Goal: Information Seeking & Learning: Learn about a topic

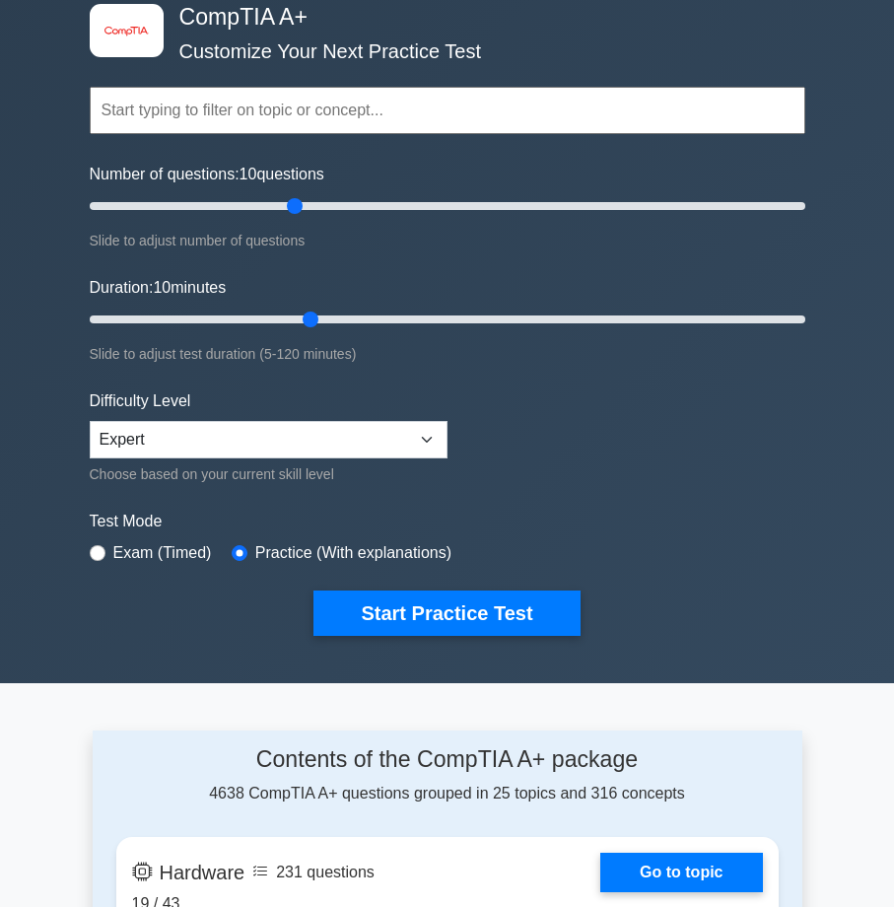
drag, startPoint x: 308, startPoint y: 193, endPoint x: 709, endPoint y: 192, distance: 400.1
click at [709, 192] on div "Number of questions: 10 questions Slide to adjust number of questions" at bounding box center [447, 208] width 715 height 90
drag, startPoint x: 339, startPoint y: 201, endPoint x: 911, endPoint y: 201, distance: 571.5
type input "200"
click at [805, 201] on input "Number of questions: 150 questions" at bounding box center [447, 206] width 715 height 24
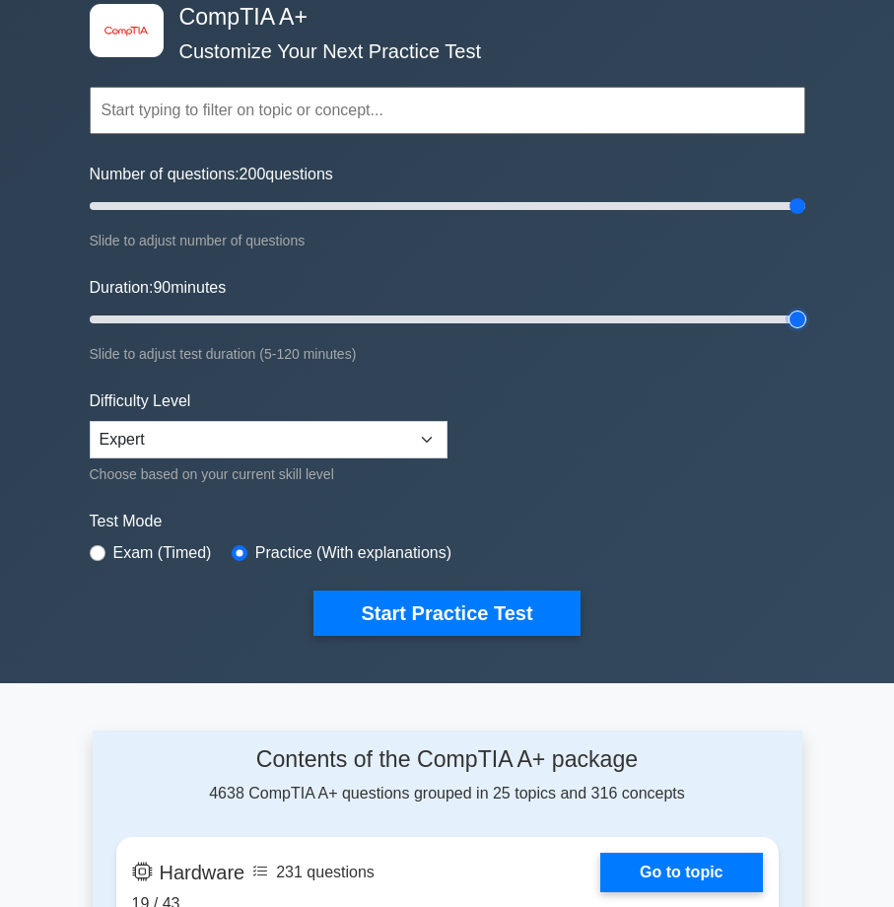
drag, startPoint x: 354, startPoint y: 317, endPoint x: 911, endPoint y: 317, distance: 556.8
type input "120"
click at [805, 317] on input "Duration: 90 minutes" at bounding box center [447, 319] width 715 height 24
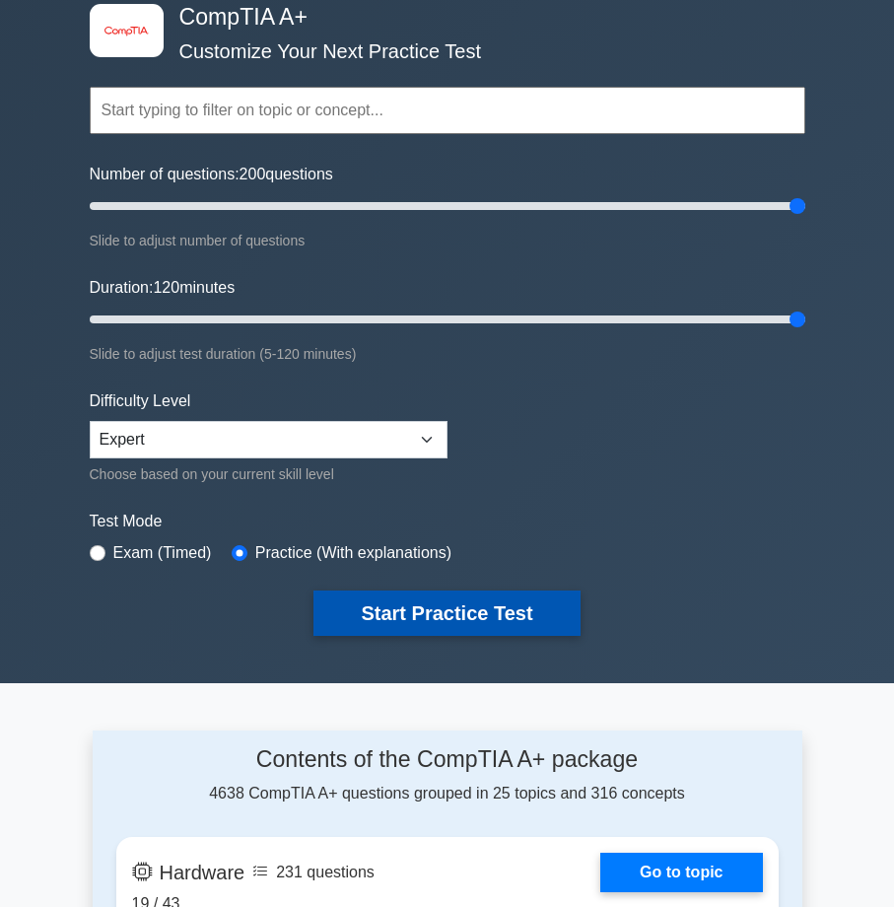
click at [448, 610] on button "Start Practice Test" at bounding box center [446, 612] width 266 height 45
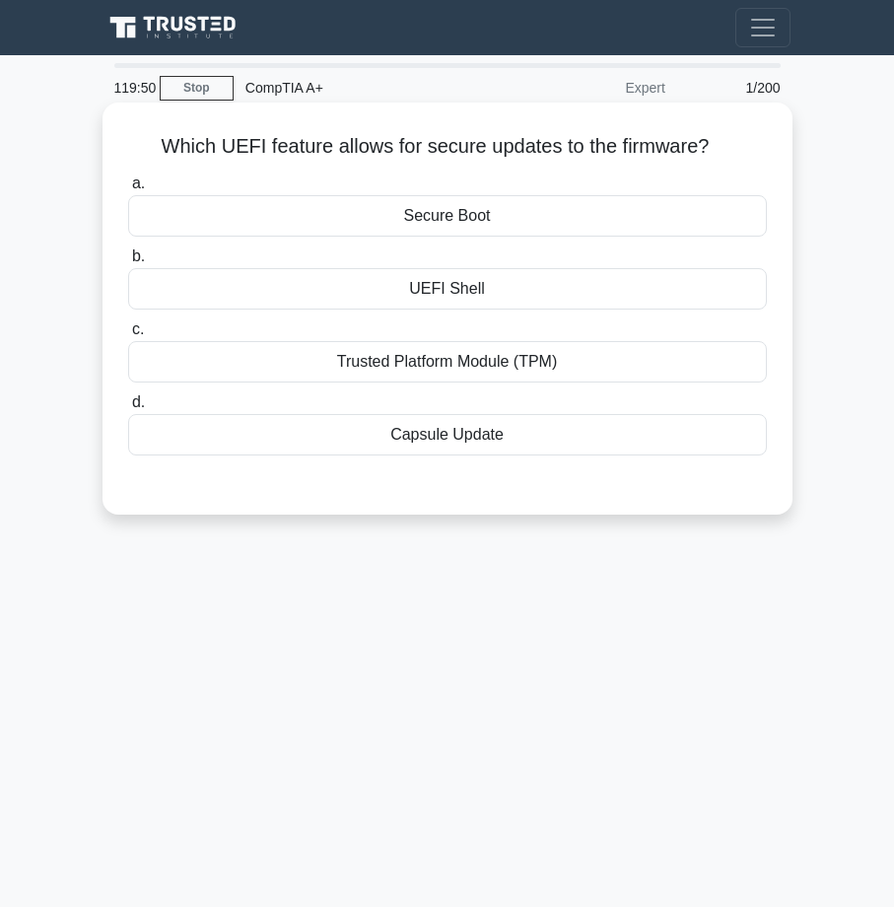
click at [492, 293] on div "UEFI Shell" at bounding box center [447, 288] width 639 height 41
click at [128, 263] on input "b. UEFI Shell" at bounding box center [128, 256] width 0 height 13
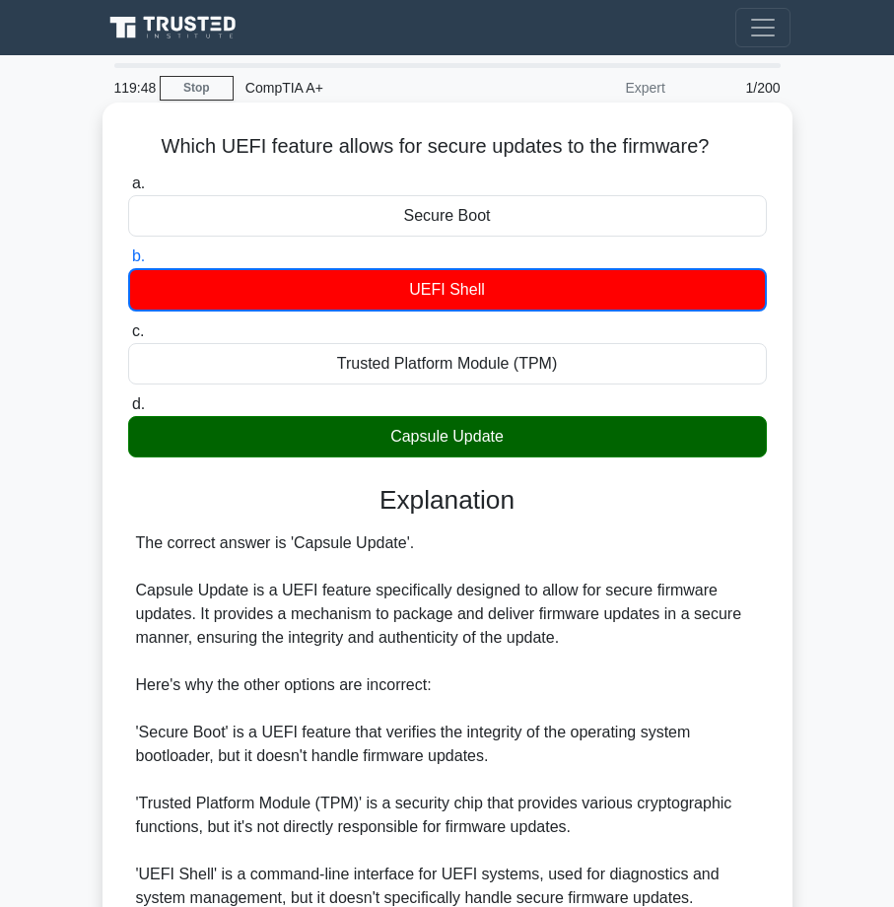
drag, startPoint x: 393, startPoint y: 439, endPoint x: 578, endPoint y: 443, distance: 185.3
click at [578, 443] on div "Capsule Update" at bounding box center [447, 436] width 639 height 41
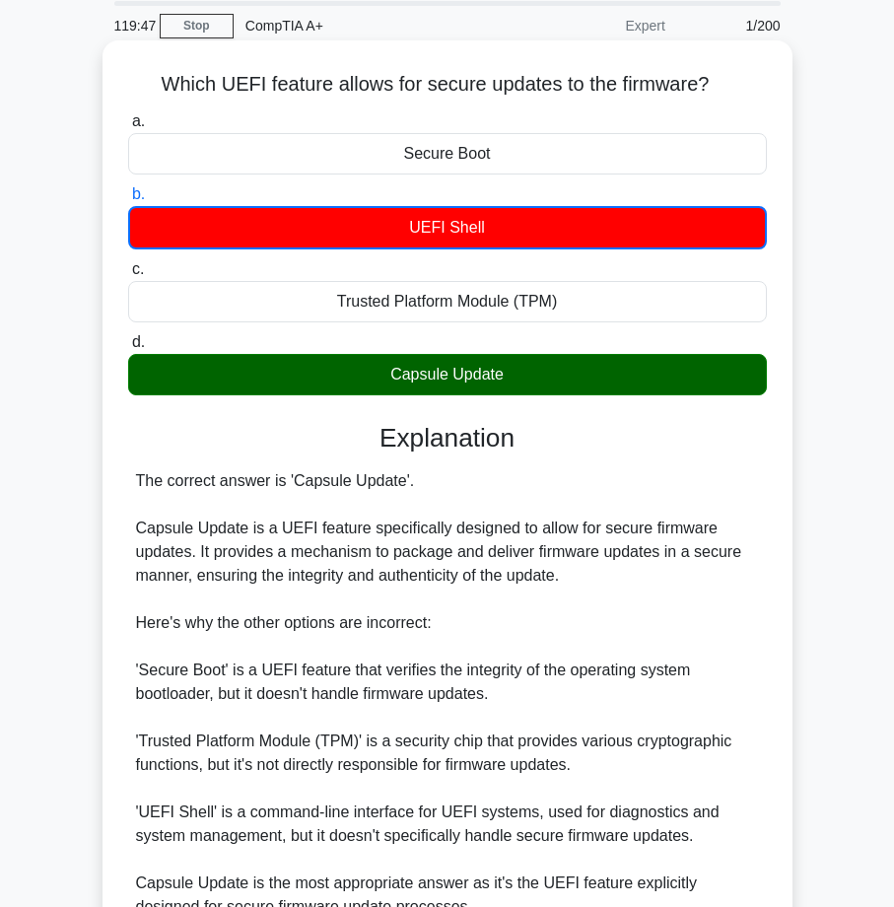
scroll to position [99, 0]
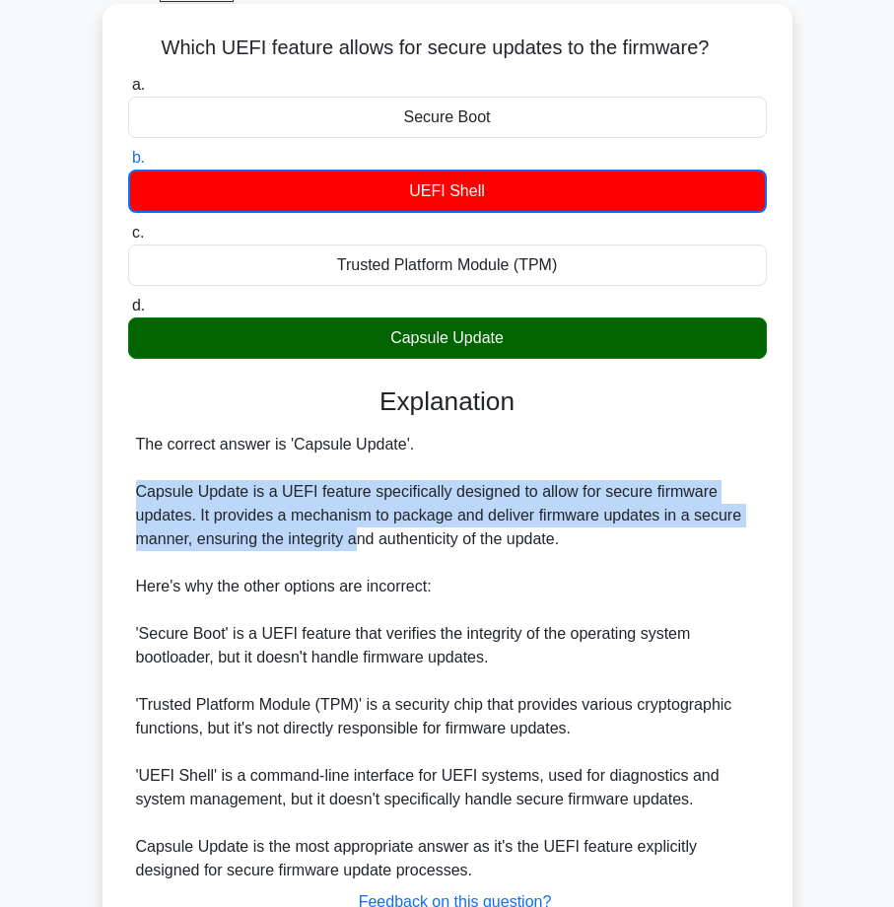
drag, startPoint x: 140, startPoint y: 502, endPoint x: 374, endPoint y: 534, distance: 236.8
click at [358, 535] on div "The correct answer is 'Capsule Update'. Capsule Update is a UEFI feature specif…" at bounding box center [447, 657] width 623 height 449
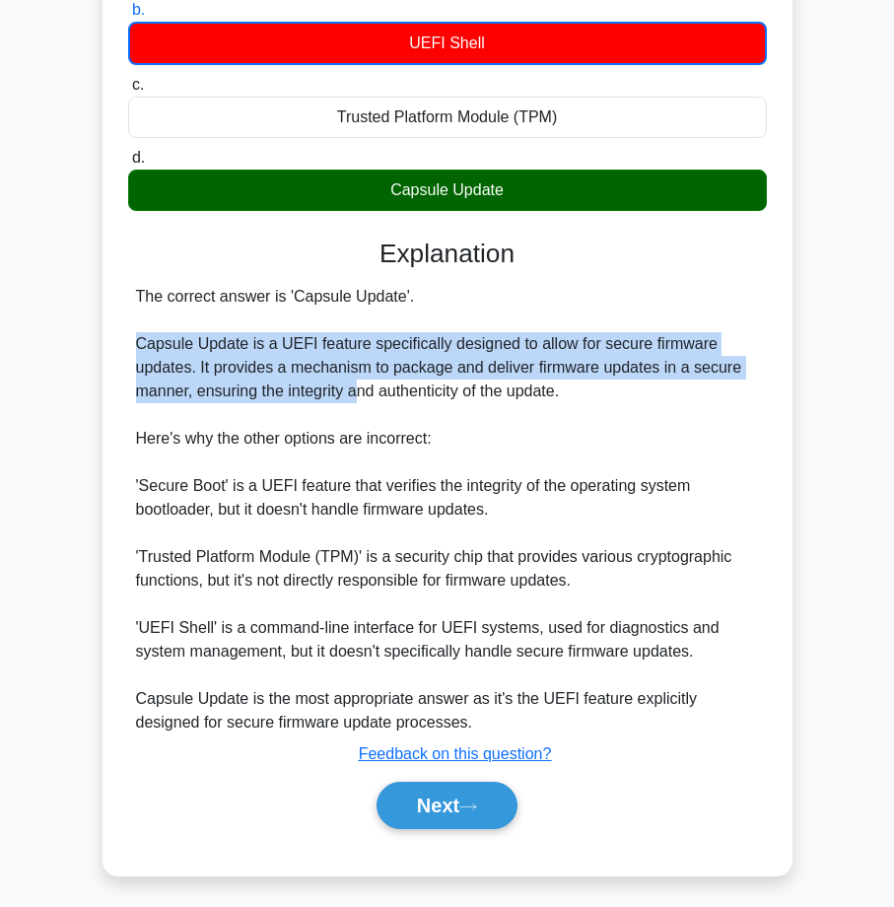
scroll to position [253, 0]
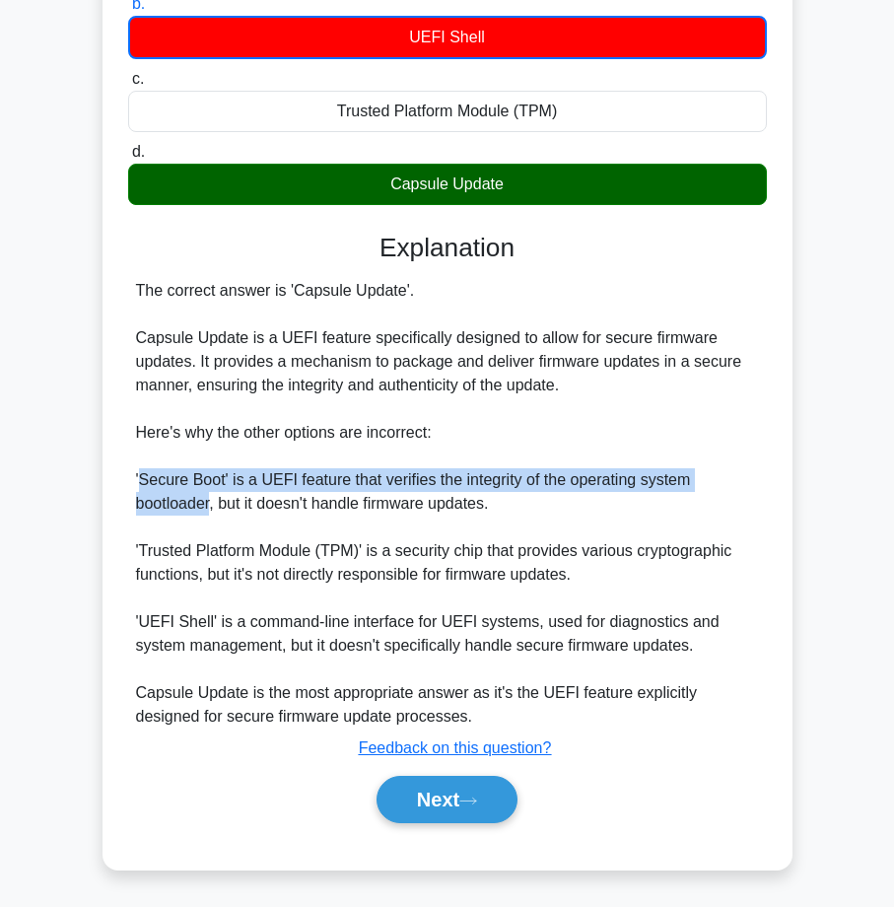
drag, startPoint x: 142, startPoint y: 490, endPoint x: 211, endPoint y: 499, distance: 69.5
click at [211, 499] on div "The correct answer is 'Capsule Update'. Capsule Update is a UEFI feature specif…" at bounding box center [447, 503] width 623 height 449
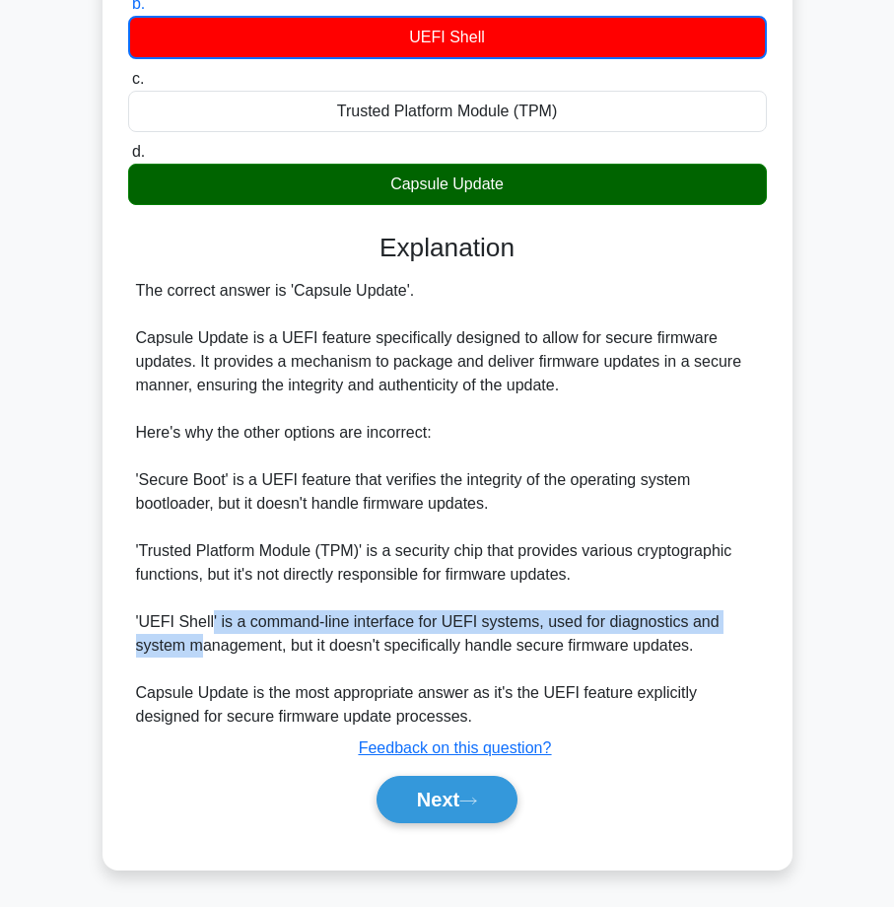
drag, startPoint x: 144, startPoint y: 636, endPoint x: 207, endPoint y: 634, distance: 63.1
click at [207, 634] on div "The correct answer is 'Capsule Update'. Capsule Update is a UEFI feature specif…" at bounding box center [447, 503] width 623 height 449
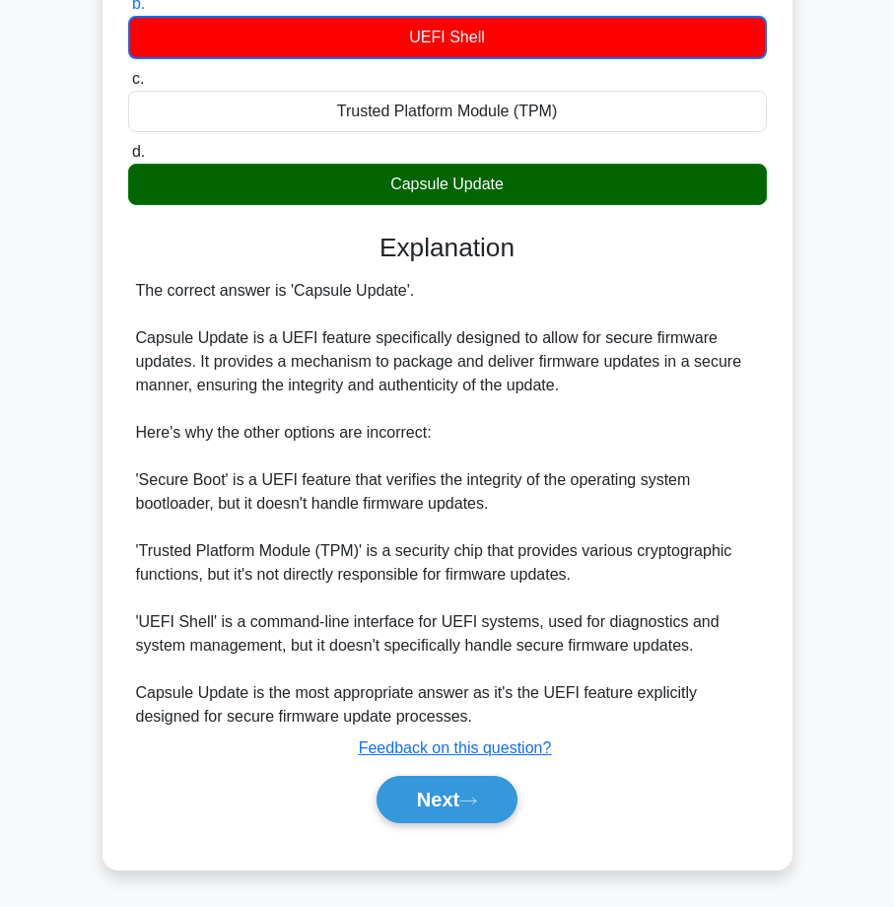
click at [255, 609] on div "The correct answer is 'Capsule Update'. Capsule Update is a UEFI feature specif…" at bounding box center [447, 503] width 623 height 449
click at [421, 802] on button "Next" at bounding box center [446, 799] width 141 height 47
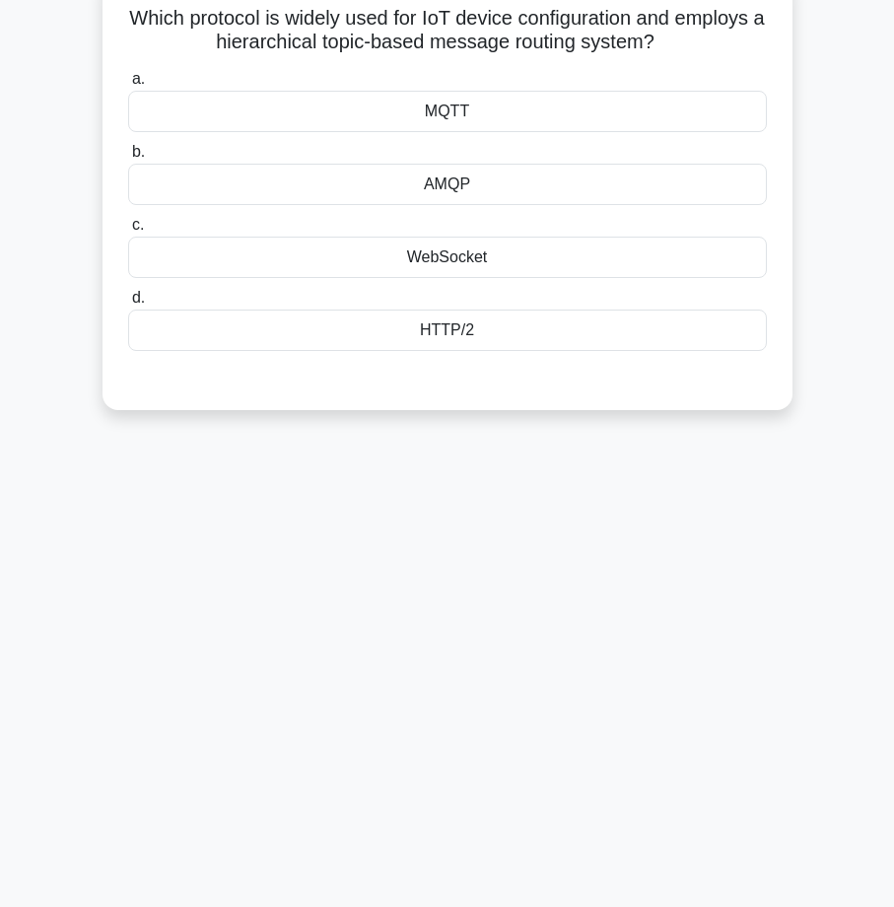
scroll to position [0, 0]
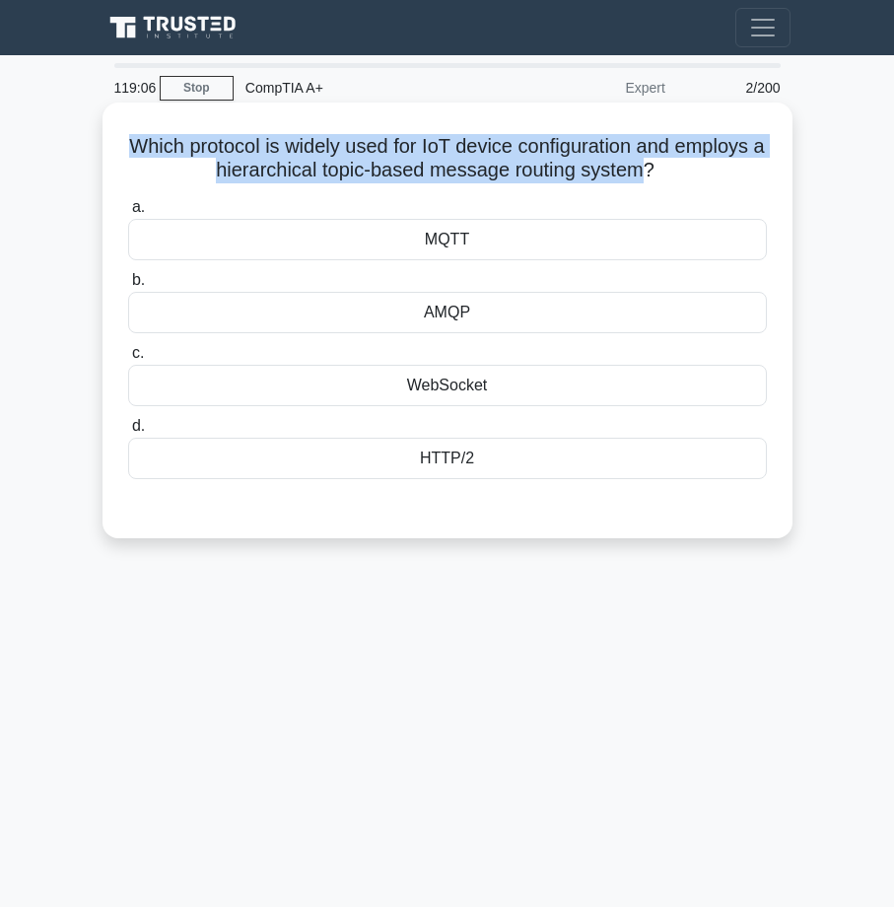
drag, startPoint x: 121, startPoint y: 152, endPoint x: 651, endPoint y: 179, distance: 530.9
click at [651, 179] on div "Which protocol is widely used for IoT device configuration and employs a hierar…" at bounding box center [447, 320] width 674 height 420
click at [589, 149] on h5 "Which protocol is widely used for IoT device configuration and employs a hierar…" at bounding box center [447, 158] width 642 height 49
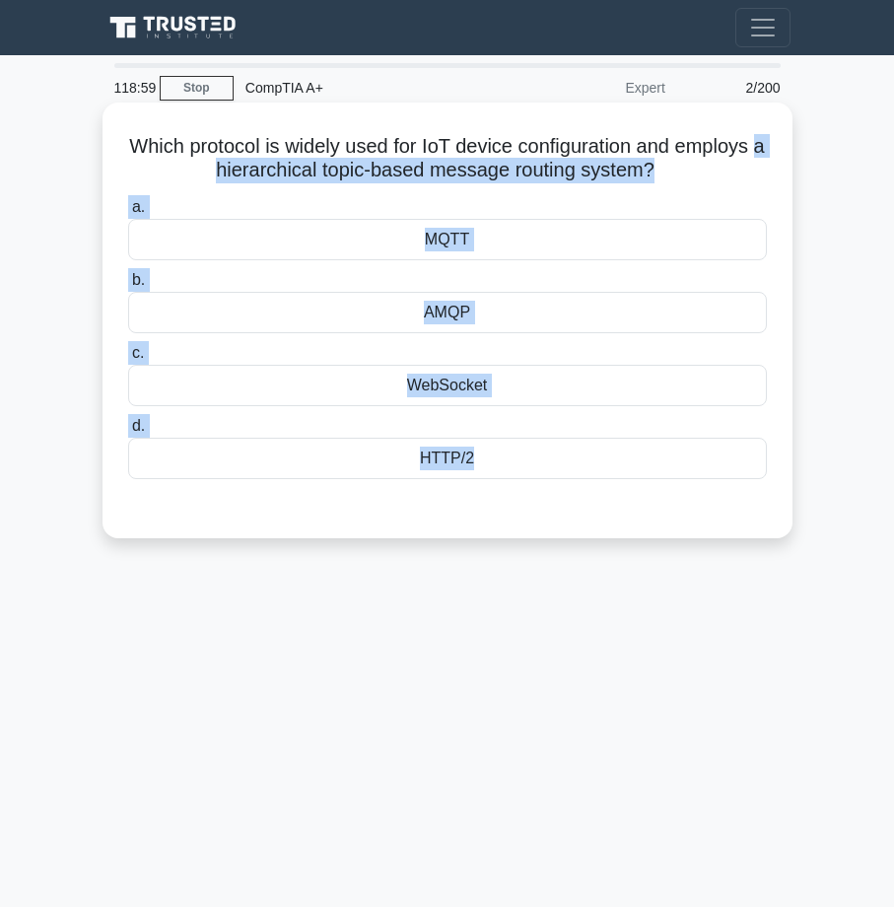
drag, startPoint x: 82, startPoint y: 169, endPoint x: 478, endPoint y: 499, distance: 515.7
click at [478, 499] on main "118:59 Stop CompTIA A+ Expert 2/200 Which protocol is widely used for IoT devic…" at bounding box center [447, 555] width 894 height 1001
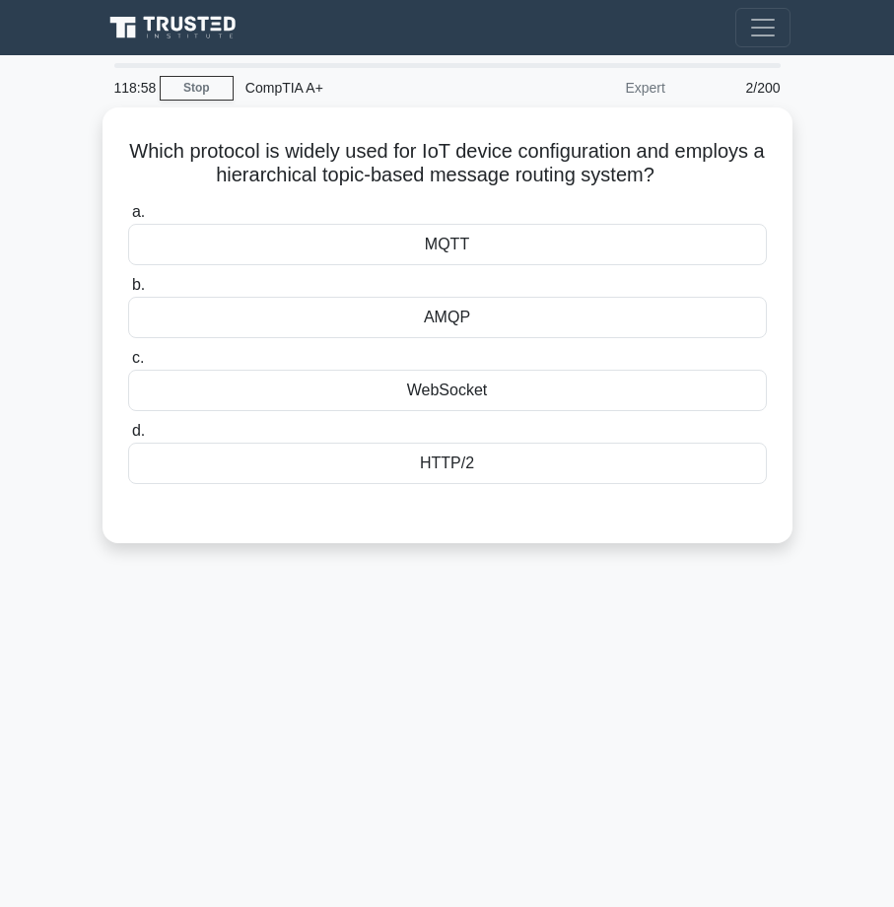
click at [78, 125] on main "118:58 Stop CompTIA A+ Expert 2/200 Which protocol is widely used for IoT devic…" at bounding box center [447, 555] width 894 height 1001
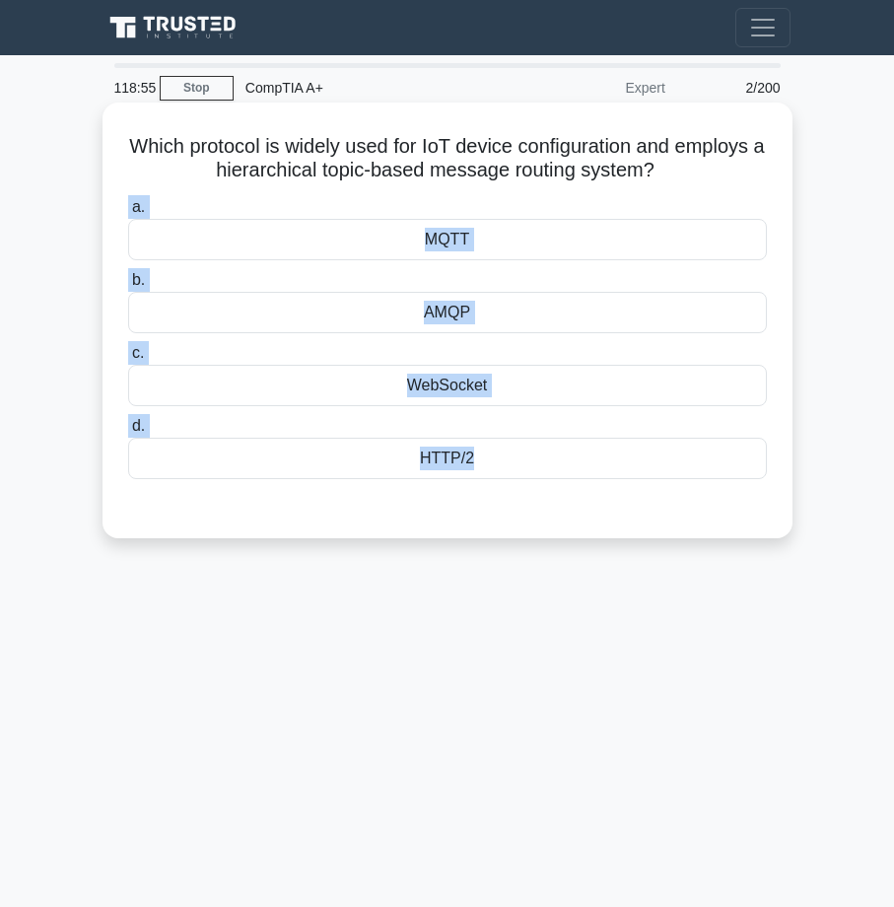
drag, startPoint x: 117, startPoint y: 203, endPoint x: 628, endPoint y: 536, distance: 609.5
click at [628, 536] on div "Which protocol is widely used for IoT device configuration and employs a hierar…" at bounding box center [447, 320] width 690 height 436
copy div "a. MQTT b. AMQP c. WebSocket d. HTTP/2"
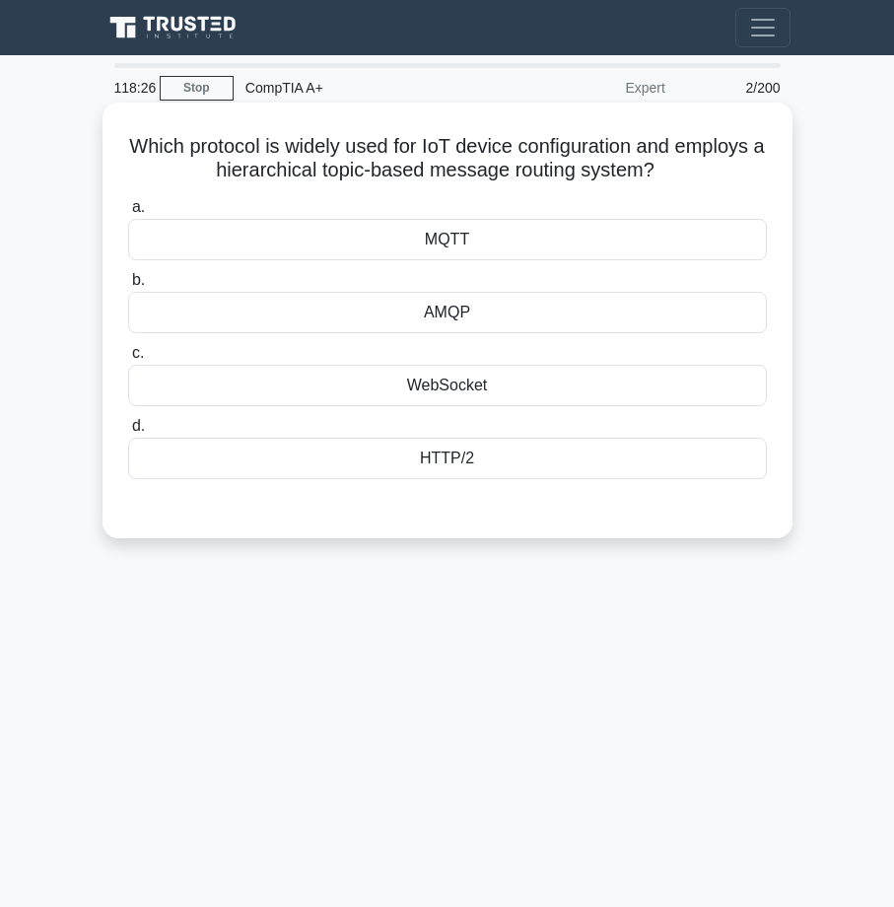
click at [222, 147] on h5 "Which protocol is widely used for IoT device configuration and employs a hierar…" at bounding box center [447, 158] width 642 height 49
drag, startPoint x: 117, startPoint y: 148, endPoint x: 526, endPoint y: 478, distance: 525.6
click at [526, 478] on div "Which protocol is widely used for IoT device configuration and employs a hierar…" at bounding box center [447, 320] width 674 height 420
copy div "Which protocol is widely used for IoT device configuration and employs a hierar…"
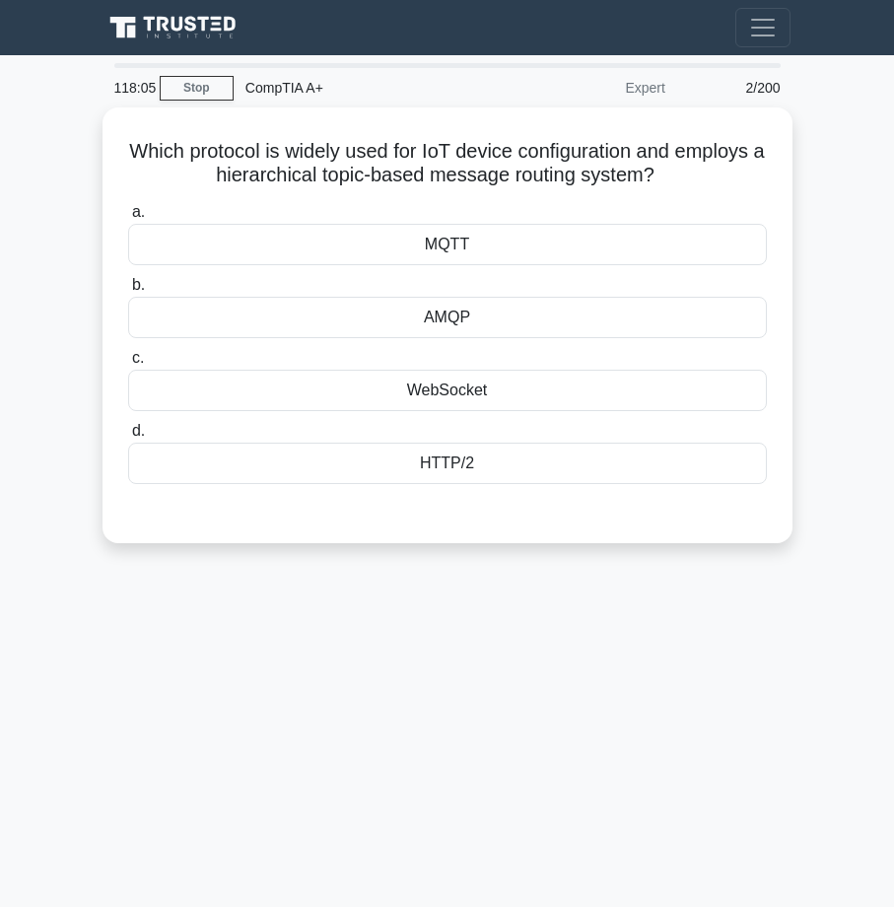
copy div "Which protocol is widely used for IoT device configuration and employs a hierar…"
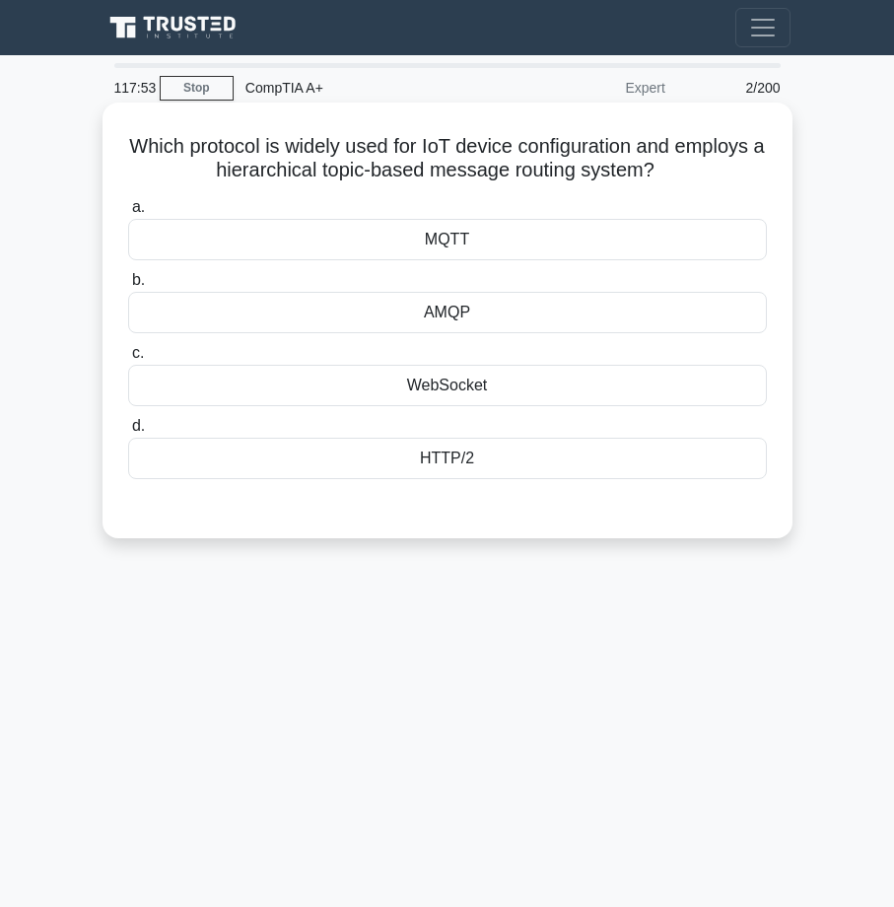
click at [378, 239] on div "MQTT" at bounding box center [447, 239] width 639 height 41
click at [128, 214] on input "a. MQTT" at bounding box center [128, 207] width 0 height 13
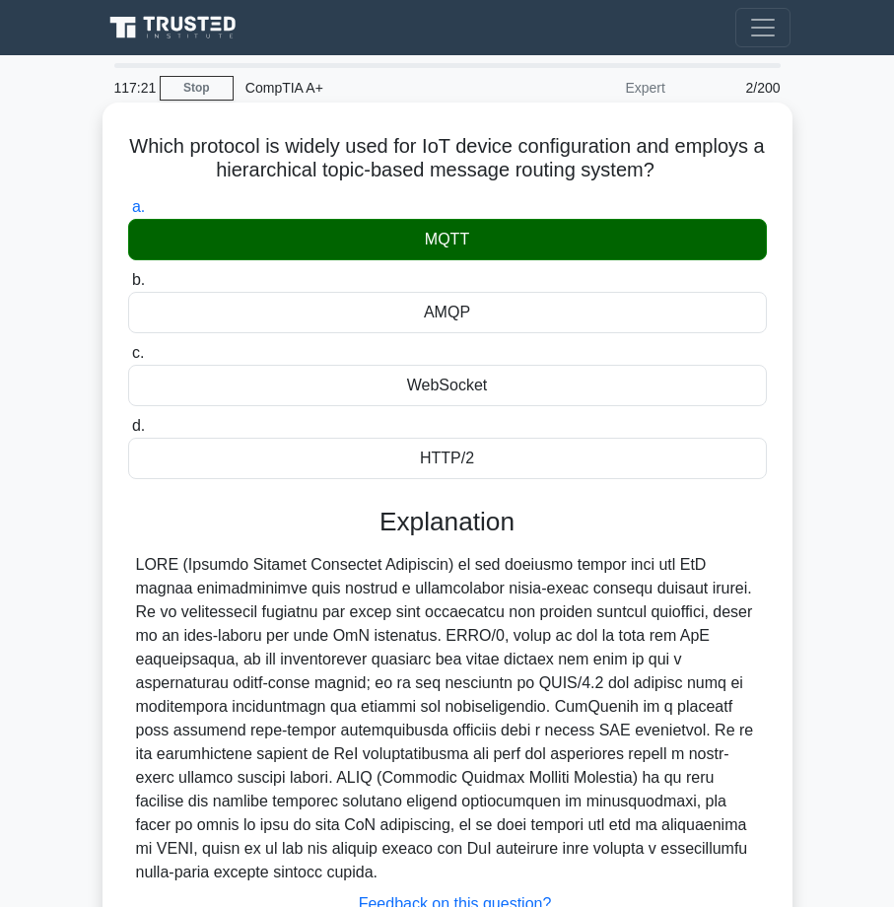
click at [141, 570] on div at bounding box center [447, 718] width 623 height 331
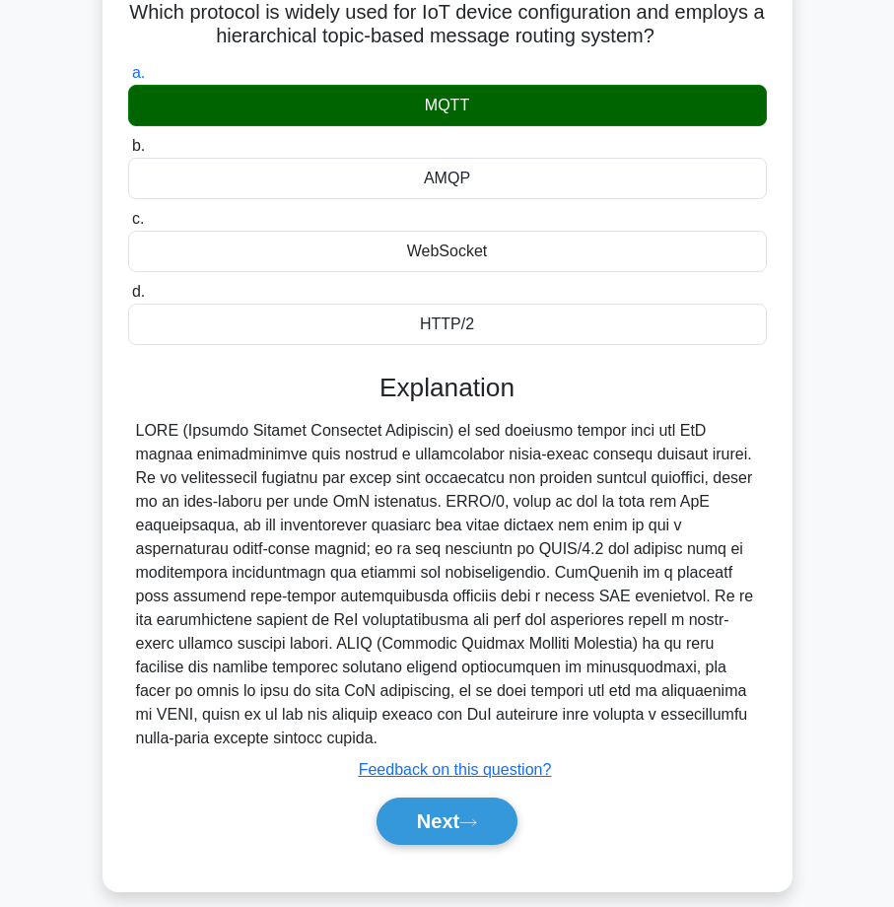
scroll to position [157, 0]
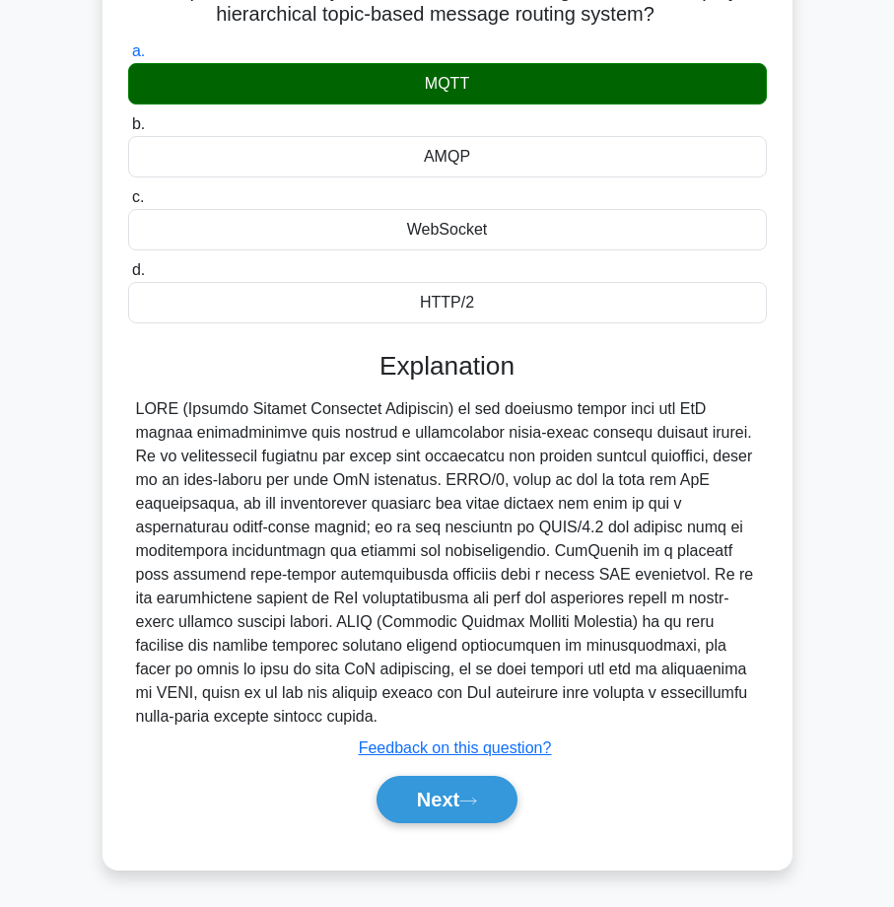
drag, startPoint x: 141, startPoint y: 570, endPoint x: 110, endPoint y: 585, distance: 34.4
click at [110, 585] on div "Which protocol is widely used for IoT device configuration and employs a hierar…" at bounding box center [447, 409] width 674 height 908
click at [444, 795] on button "Next" at bounding box center [446, 799] width 141 height 47
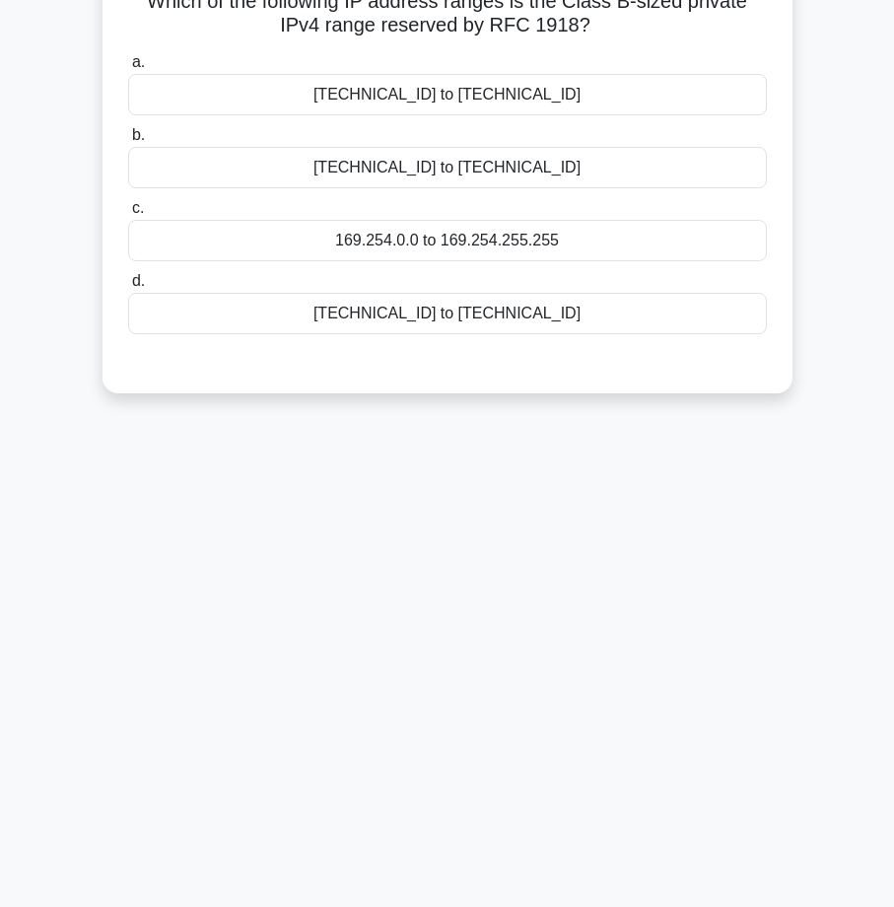
scroll to position [0, 0]
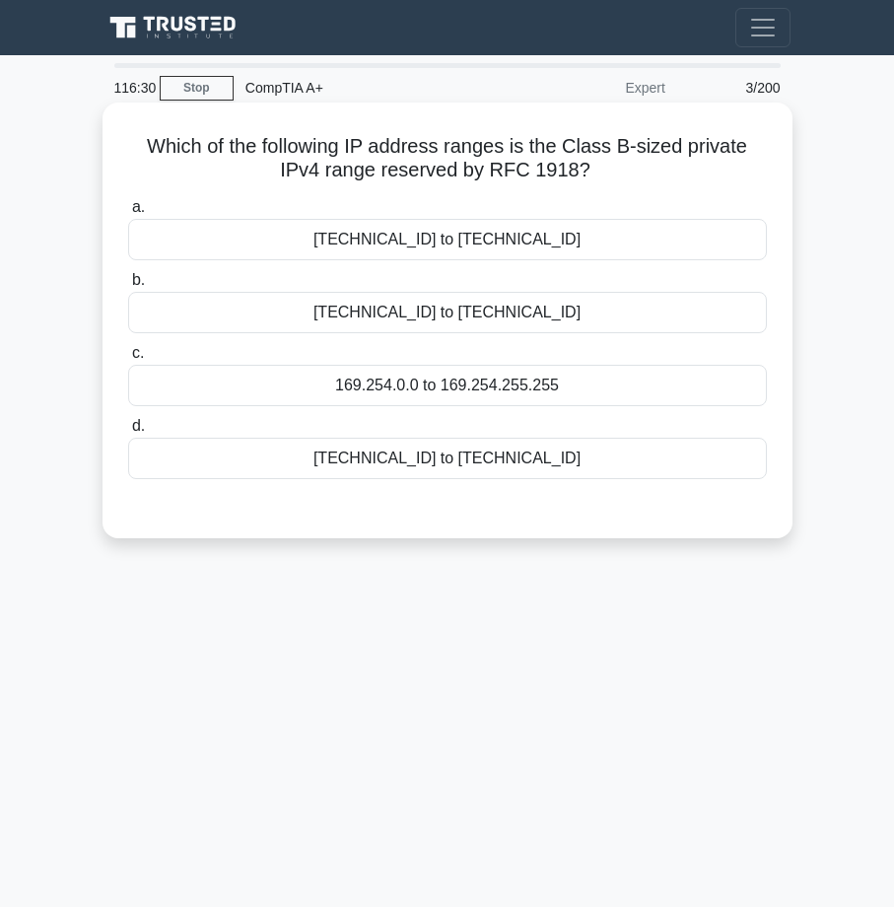
click at [491, 390] on div "169.254.0.0 to 169.254.255.255" at bounding box center [447, 385] width 639 height 41
click at [128, 360] on input "c. 169.254.0.0 to 169.254.255.255" at bounding box center [128, 353] width 0 height 13
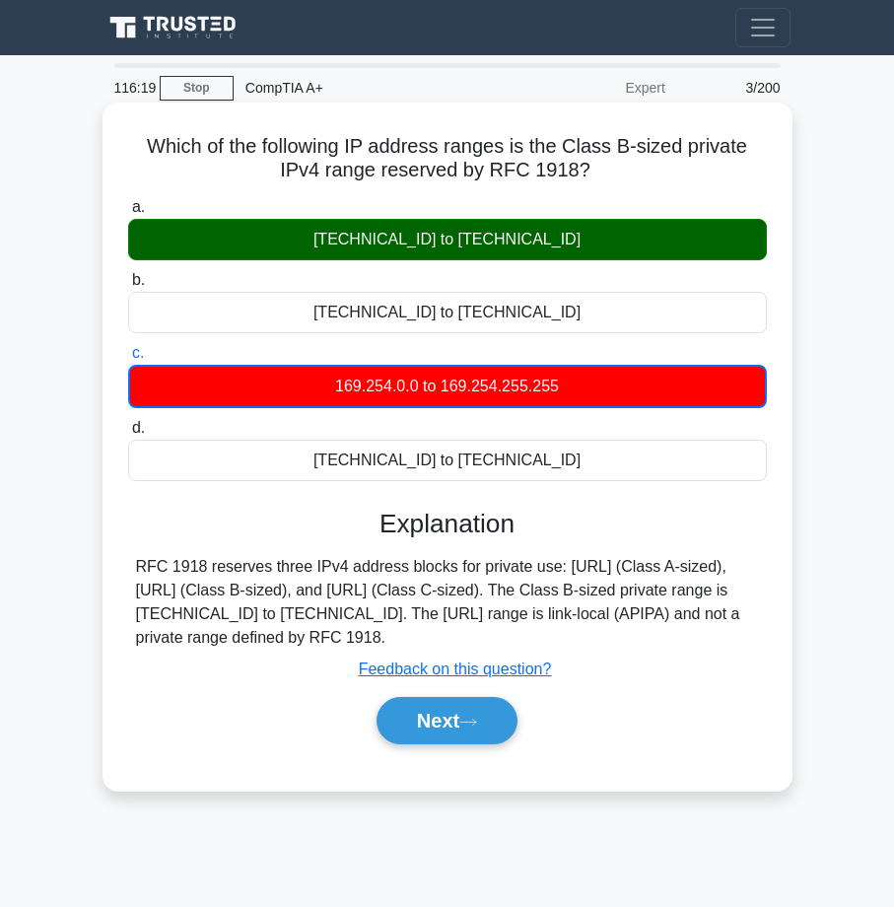
drag, startPoint x: 347, startPoint y: 236, endPoint x: 565, endPoint y: 236, distance: 217.8
click at [565, 236] on div "172.16.0.0 to 172.31.255.255" at bounding box center [447, 239] width 639 height 41
click at [128, 214] on input "a. 172.16.0.0 to 172.31.255.255" at bounding box center [128, 207] width 0 height 13
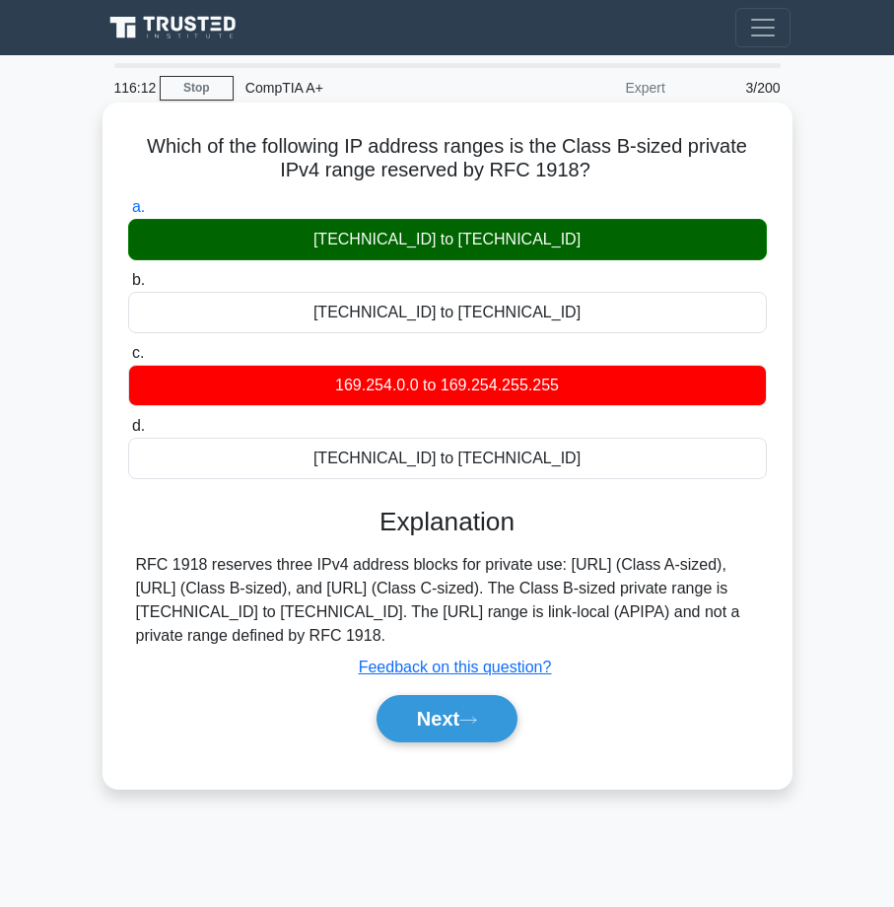
drag, startPoint x: 337, startPoint y: 247, endPoint x: 603, endPoint y: 242, distance: 266.1
click at [603, 242] on div "172.16.0.0 to 172.31.255.255" at bounding box center [447, 239] width 639 height 41
copy div "172.16.0.0 to 172.31.255.255"
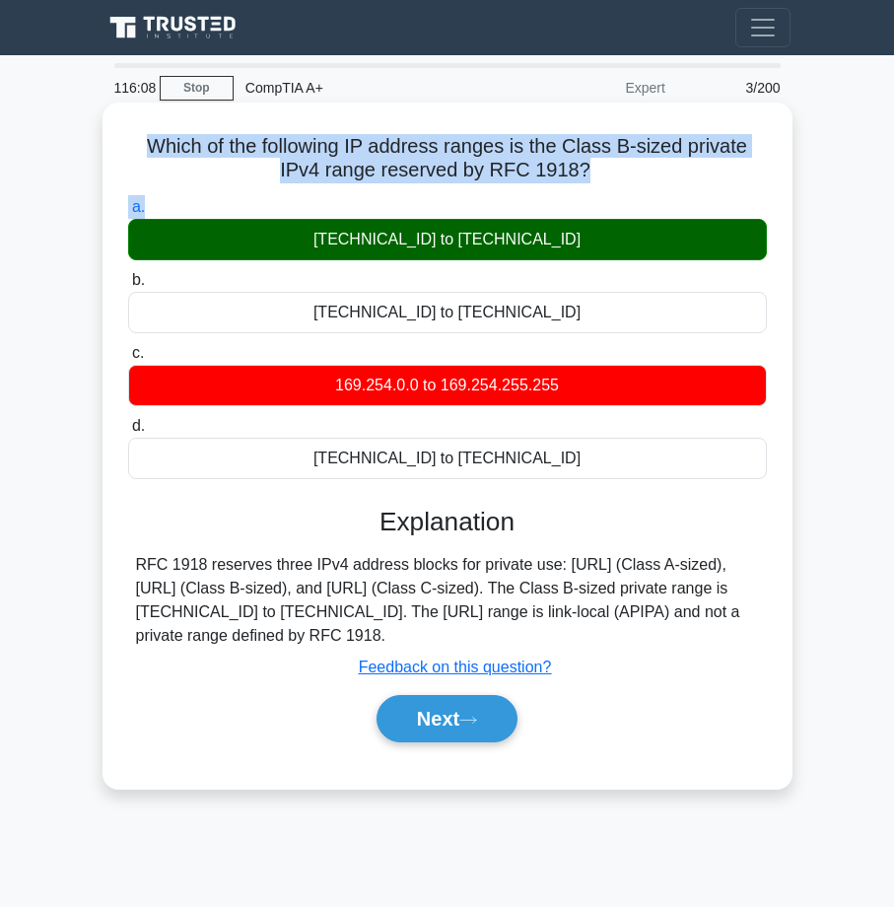
drag, startPoint x: 123, startPoint y: 144, endPoint x: 566, endPoint y: 219, distance: 448.8
click at [566, 219] on div "Which of the following IP address ranges is the Class B-sized private IPv4 rang…" at bounding box center [447, 445] width 674 height 671
click at [194, 130] on div "Which of the following IP address ranges is the Class B-sized private IPv4 rang…" at bounding box center [447, 445] width 674 height 671
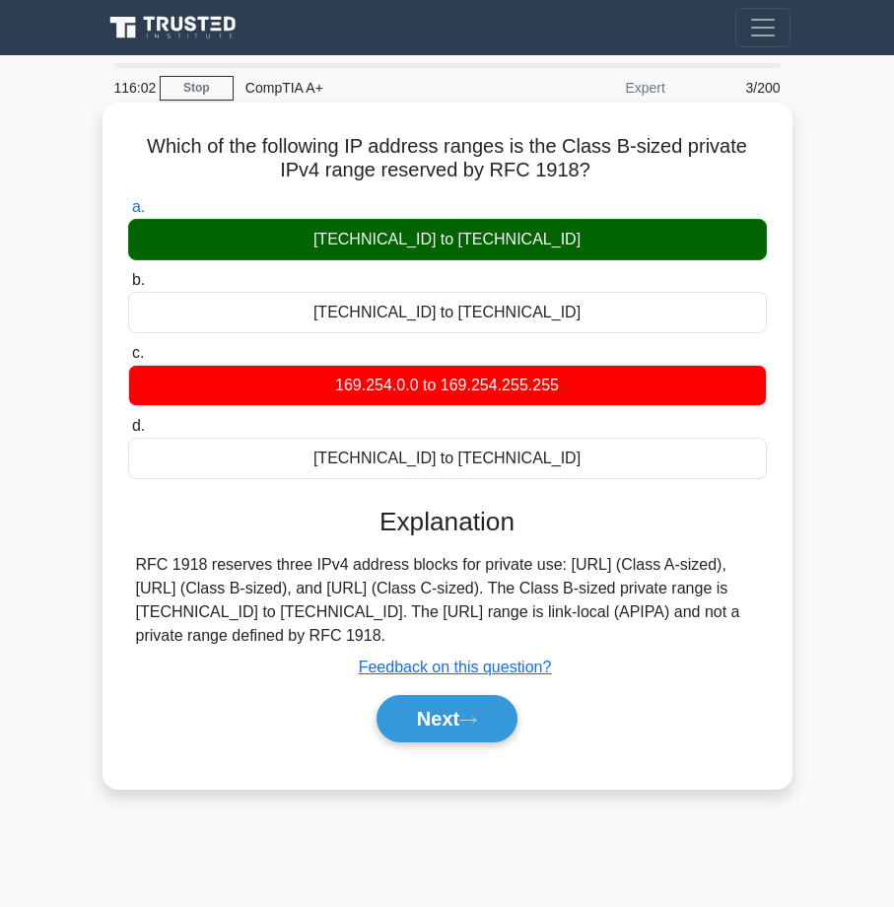
drag, startPoint x: 137, startPoint y: 148, endPoint x: 574, endPoint y: 249, distance: 448.2
click at [574, 249] on div "Which of the following IP address ranges is the Class B-sized private IPv4 rang…" at bounding box center [447, 445] width 674 height 671
copy div "Which of the following IP address ranges is the Class B-sized private IPv4 rang…"
click at [242, 690] on div "Next" at bounding box center [447, 718] width 639 height 63
click at [399, 703] on button "Next" at bounding box center [446, 718] width 141 height 47
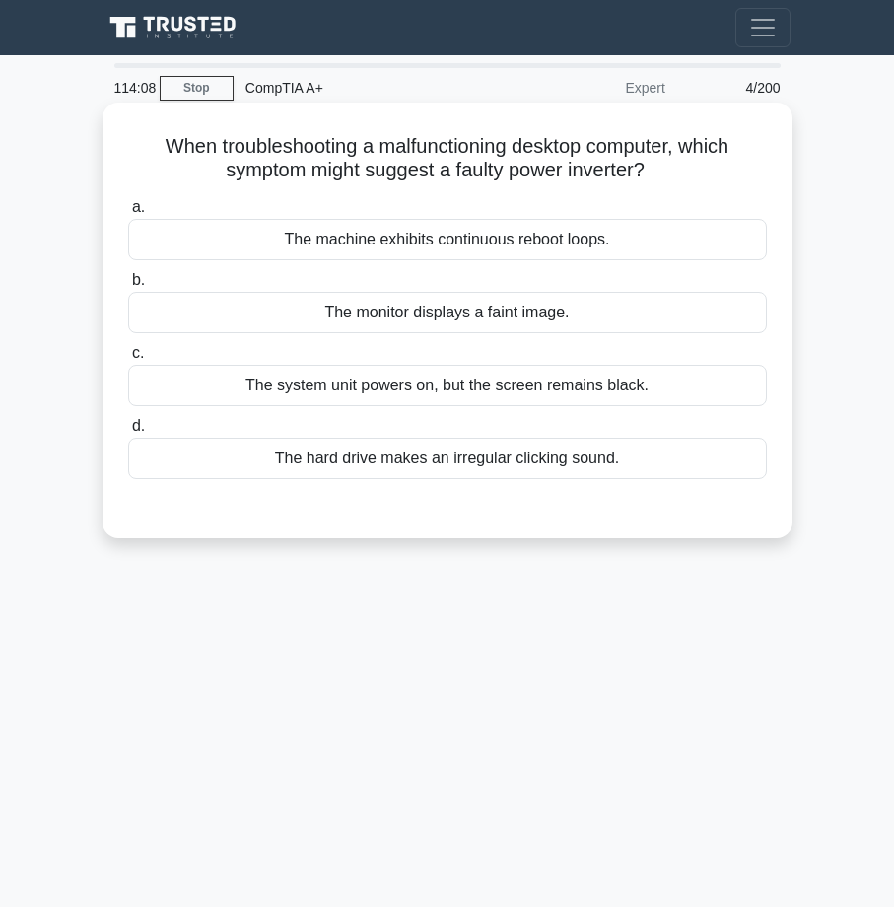
drag, startPoint x: 122, startPoint y: 135, endPoint x: 602, endPoint y: 171, distance: 481.3
click at [657, 169] on div "When troubleshooting a malfunctioning desktop computer, which symptom might sug…" at bounding box center [447, 320] width 674 height 420
click at [403, 176] on h5 "When troubleshooting a malfunctioning desktop computer, which symptom might sug…" at bounding box center [447, 158] width 642 height 49
click at [419, 390] on div "The system unit powers on, but the screen remains black." at bounding box center [447, 385] width 639 height 41
click at [128, 360] on input "c. The system unit powers on, but the screen remains black." at bounding box center [128, 353] width 0 height 13
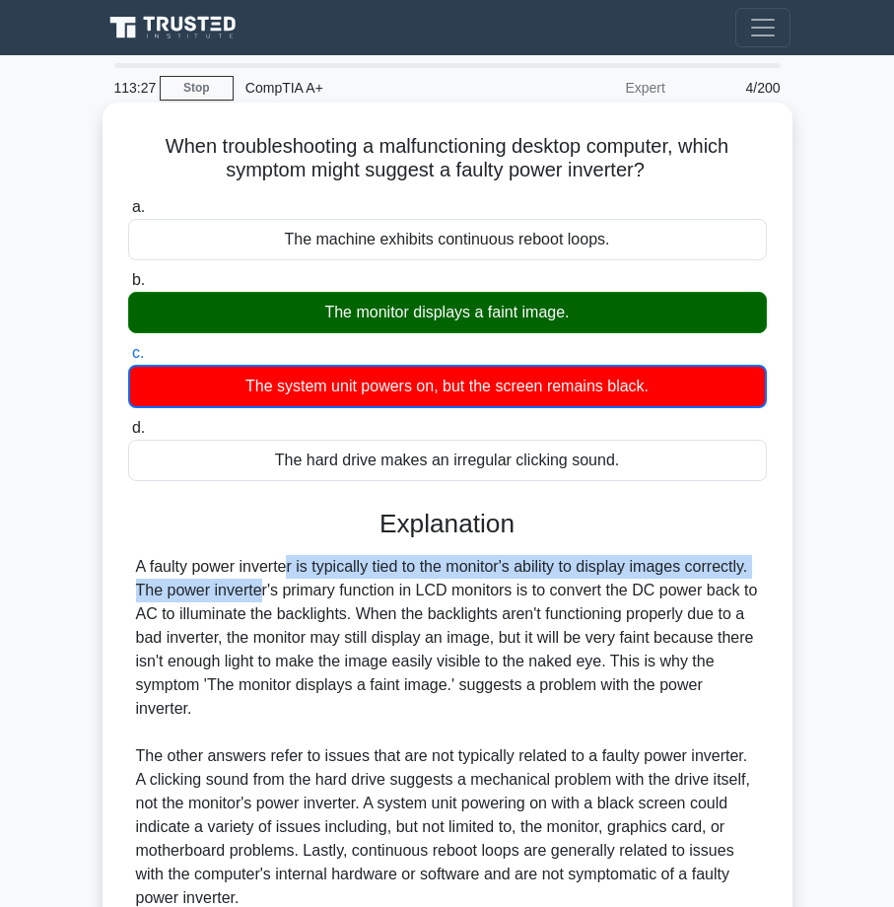
drag, startPoint x: 128, startPoint y: 581, endPoint x: 171, endPoint y: 575, distance: 43.8
click at [171, 575] on div "A faulty power inverter is typically tied to the monitor's ability to display i…" at bounding box center [447, 732] width 639 height 355
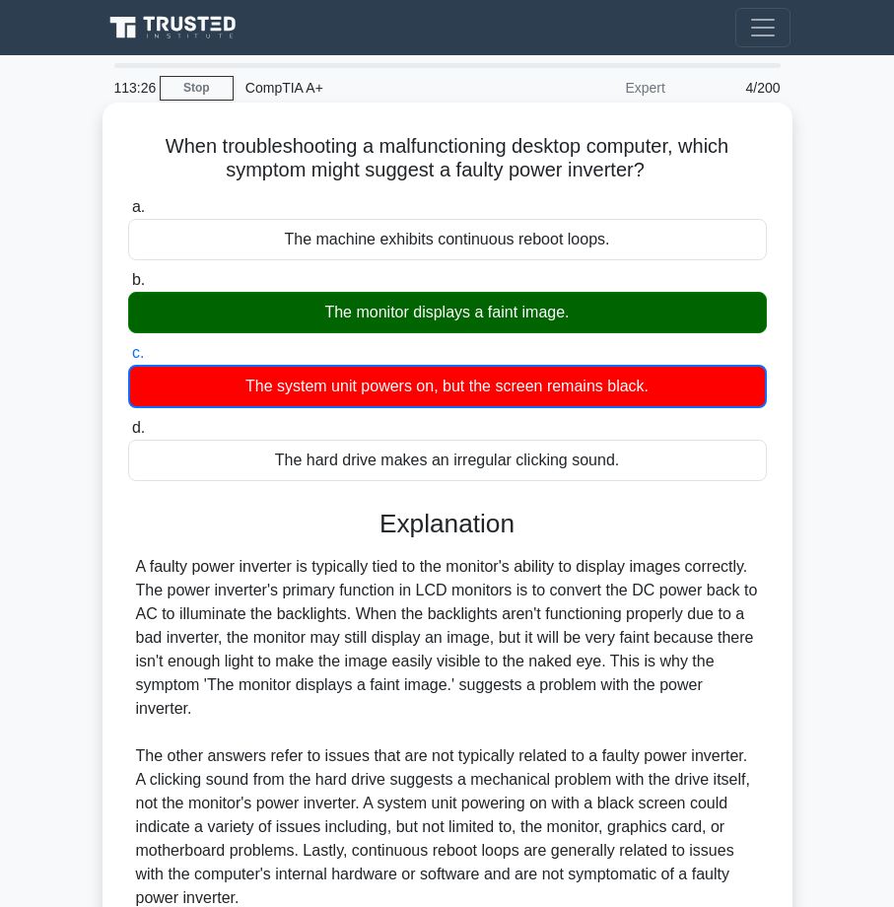
click at [157, 575] on div "A faulty power inverter is typically tied to the monitor's ability to display i…" at bounding box center [447, 732] width 623 height 355
drag, startPoint x: 128, startPoint y: 572, endPoint x: 360, endPoint y: 701, distance: 265.1
click at [360, 701] on div "A faulty power inverter is typically tied to the monitor's ability to display i…" at bounding box center [447, 732] width 639 height 355
click at [220, 604] on div "A faulty power inverter is typically tied to the monitor's ability to display i…" at bounding box center [447, 732] width 623 height 355
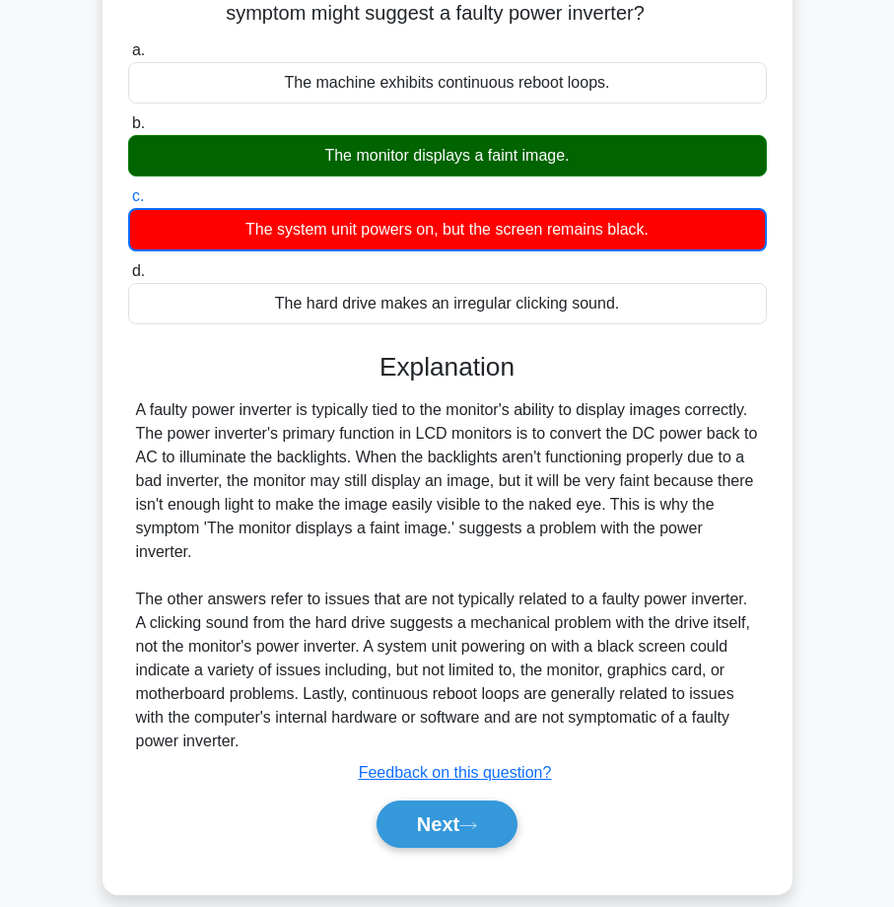
scroll to position [182, 0]
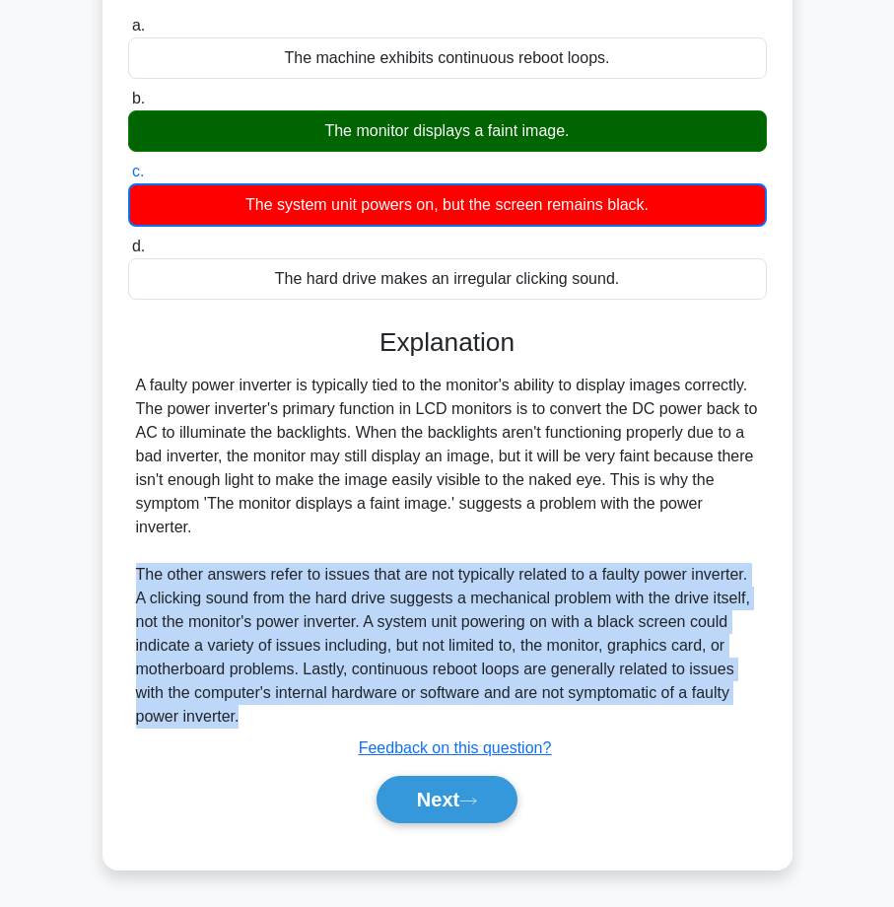
drag, startPoint x: 152, startPoint y: 574, endPoint x: 326, endPoint y: 706, distance: 218.8
click at [326, 706] on div "A faulty power inverter is typically tied to the monitor's ability to display i…" at bounding box center [447, 550] width 639 height 355
click at [484, 811] on button "Next" at bounding box center [446, 799] width 141 height 47
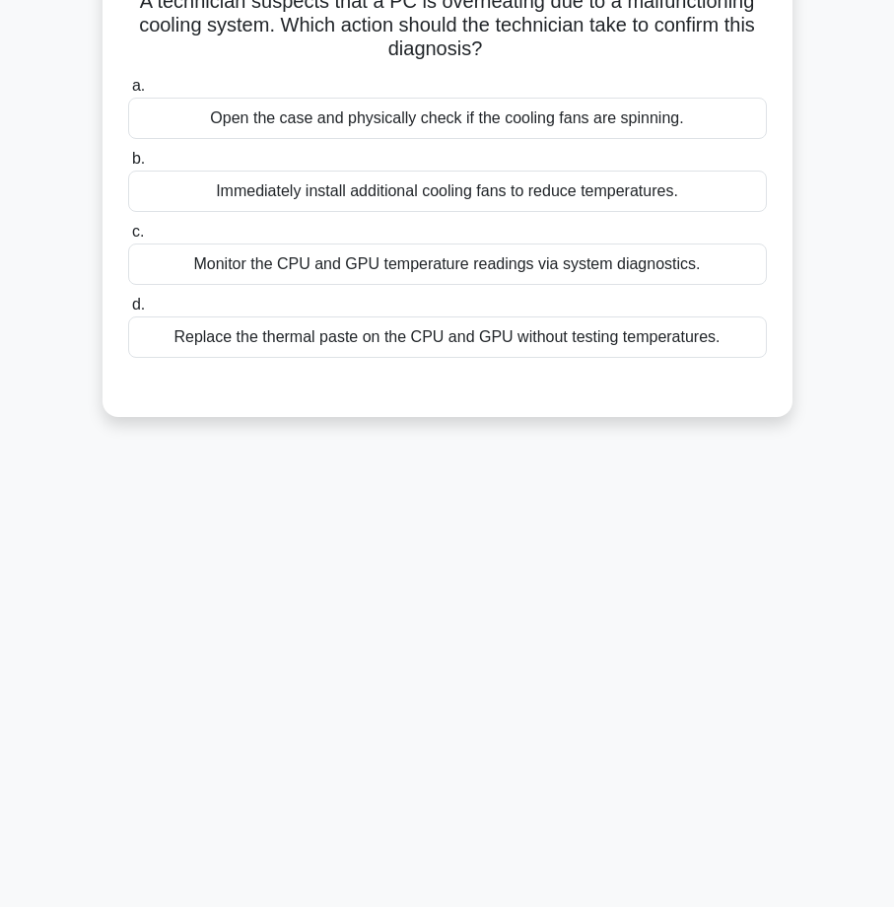
scroll to position [0, 0]
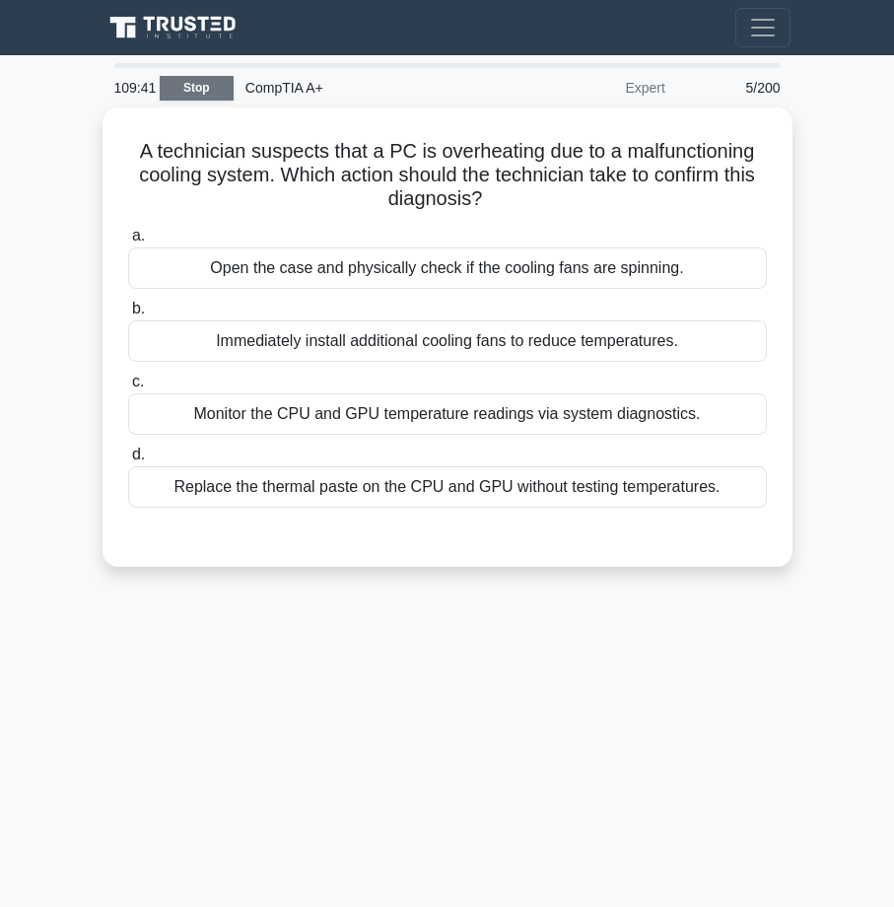
click at [190, 94] on link "Stop" at bounding box center [197, 88] width 74 height 25
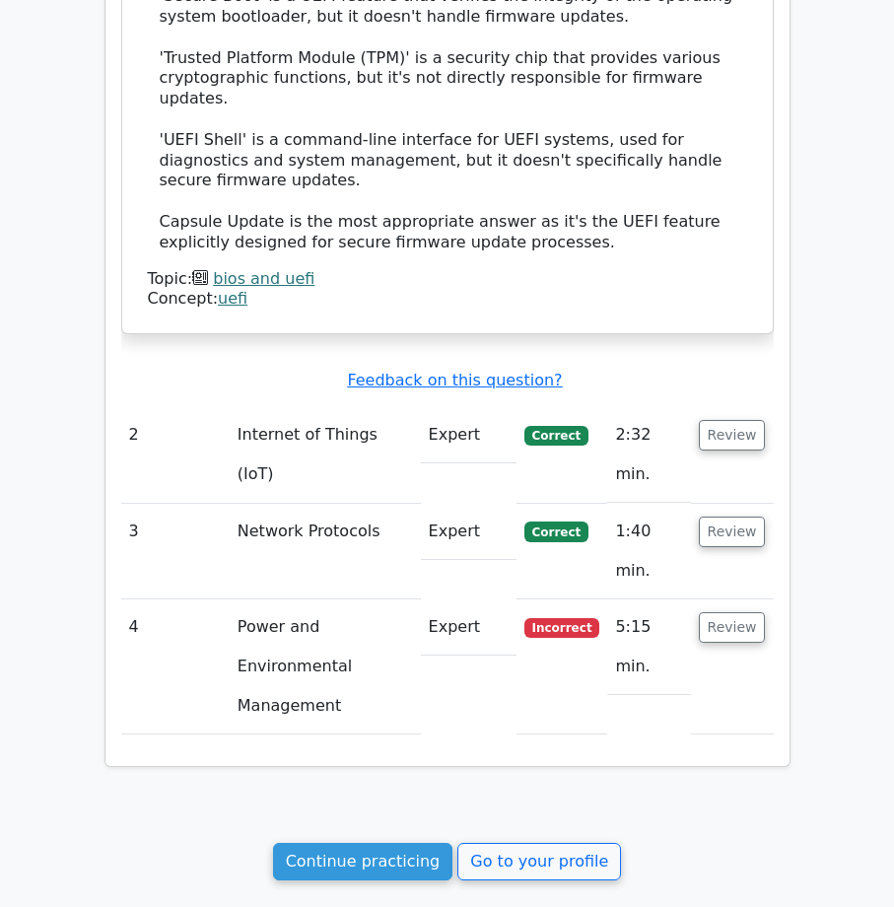
scroll to position [1788, 0]
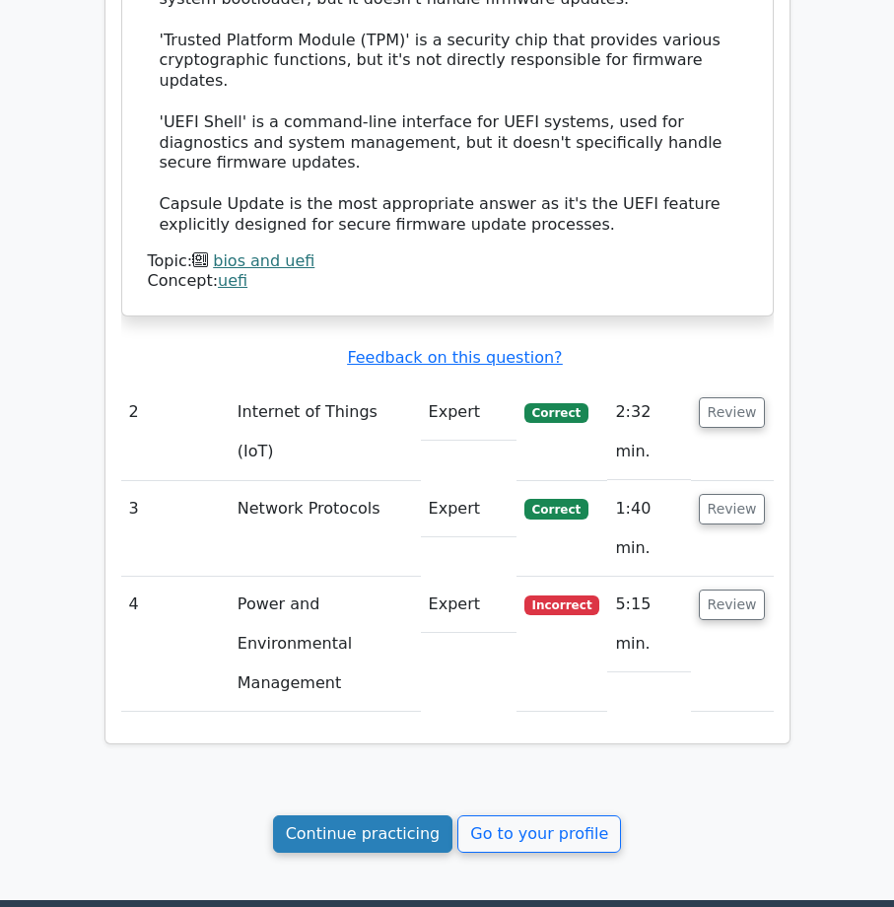
click at [428, 815] on link "Continue practicing" at bounding box center [363, 833] width 180 height 37
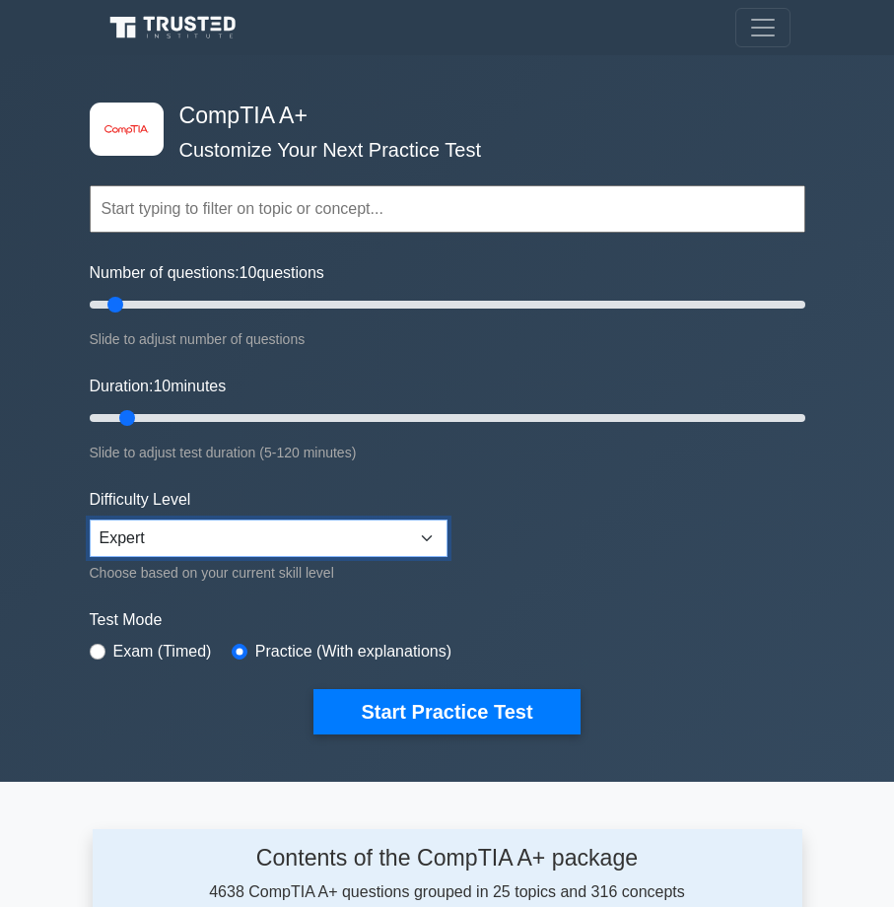
click at [250, 527] on select "Beginner Intermediate Expert" at bounding box center [269, 537] width 358 height 37
drag, startPoint x: 254, startPoint y: 541, endPoint x: 271, endPoint y: 557, distance: 23.0
click at [254, 541] on select "Beginner Intermediate Expert" at bounding box center [269, 537] width 358 height 37
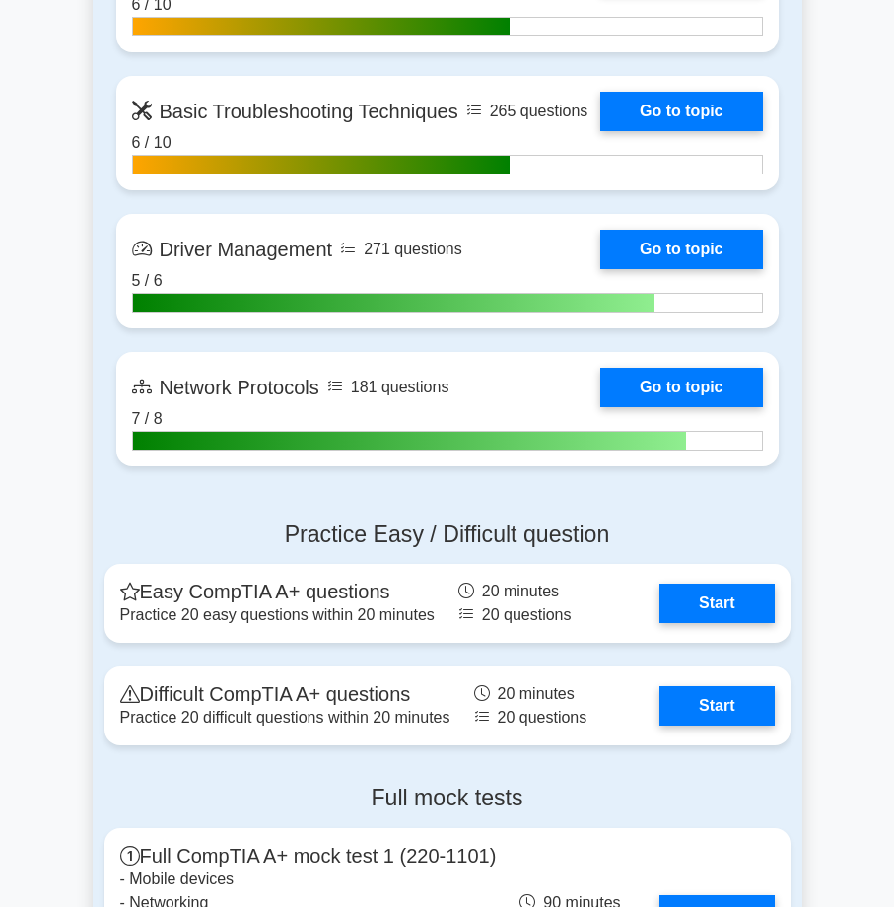
scroll to position [4139, 0]
